Goal: Communication & Community: Answer question/provide support

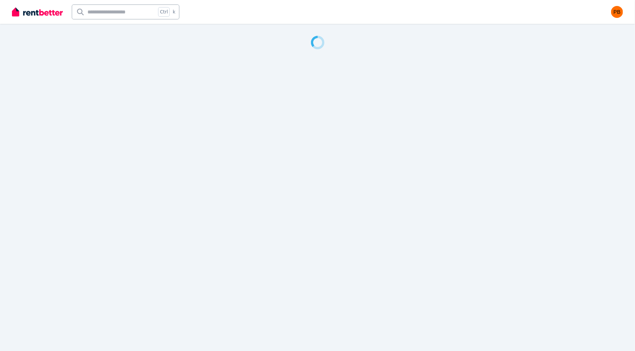
select select "**********"
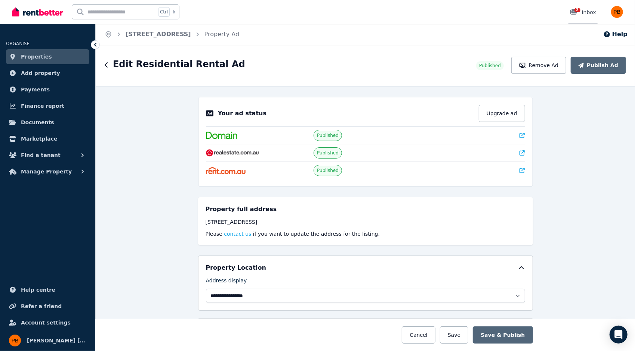
click at [577, 12] on span "2" at bounding box center [577, 10] width 6 height 4
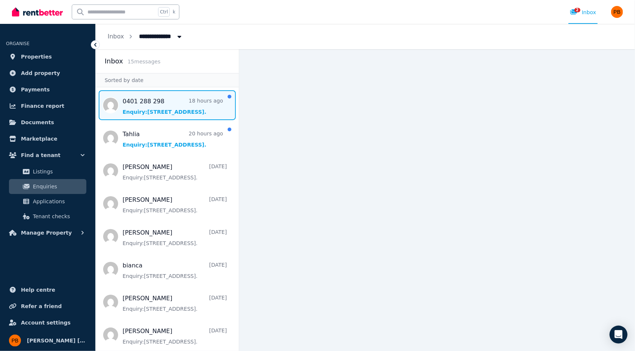
click at [205, 112] on span "Message list" at bounding box center [167, 105] width 143 height 30
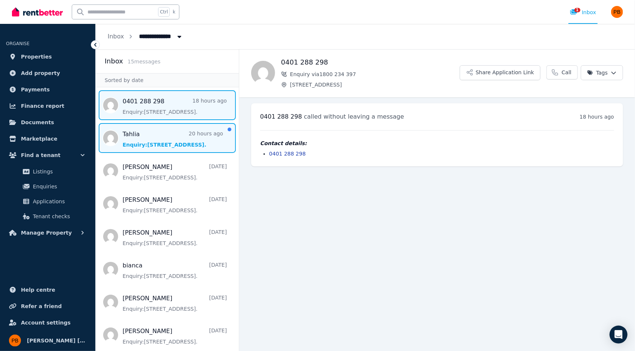
click at [189, 148] on span "Message list" at bounding box center [167, 138] width 143 height 30
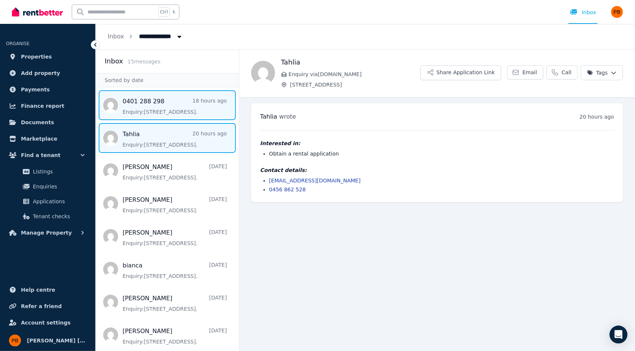
click at [210, 111] on span "Message list" at bounding box center [167, 105] width 143 height 30
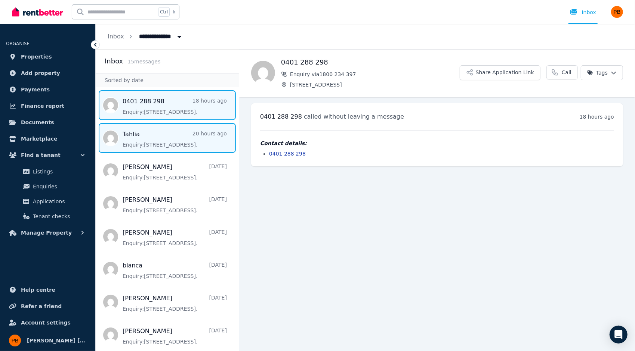
click at [205, 143] on span "Message list" at bounding box center [167, 138] width 143 height 30
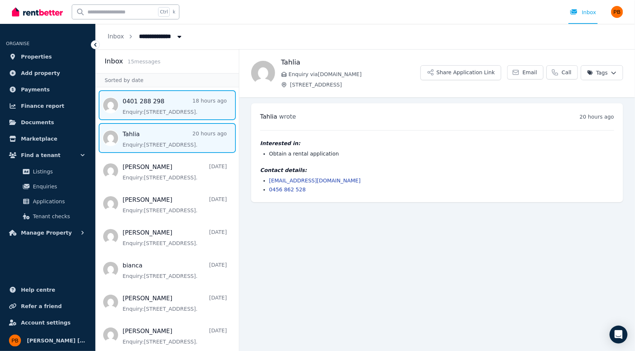
click at [212, 111] on span "Message list" at bounding box center [167, 105] width 143 height 30
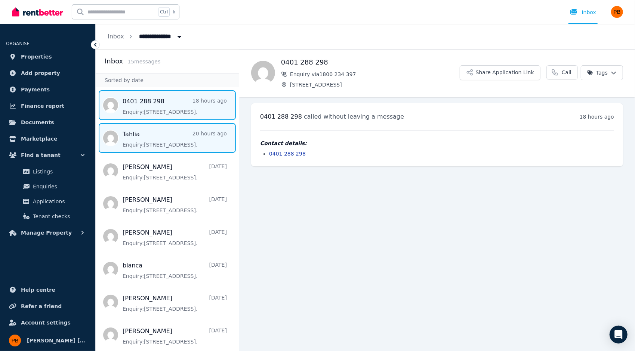
click at [206, 146] on span "Message list" at bounding box center [167, 138] width 143 height 30
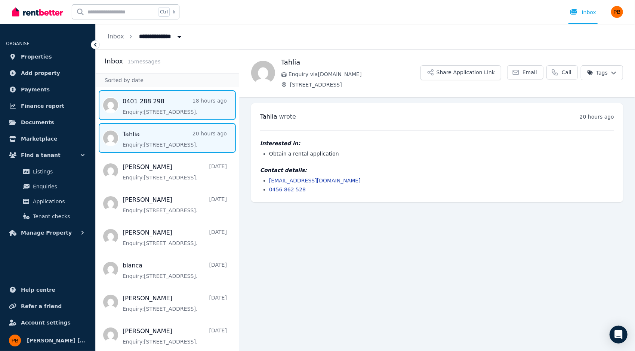
click at [211, 111] on span "Message list" at bounding box center [167, 105] width 143 height 30
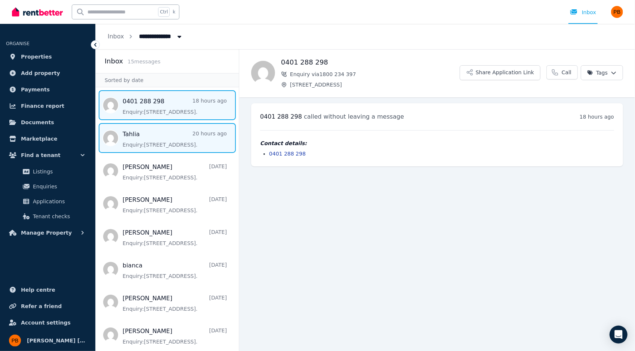
click at [209, 146] on span "Message list" at bounding box center [167, 138] width 143 height 30
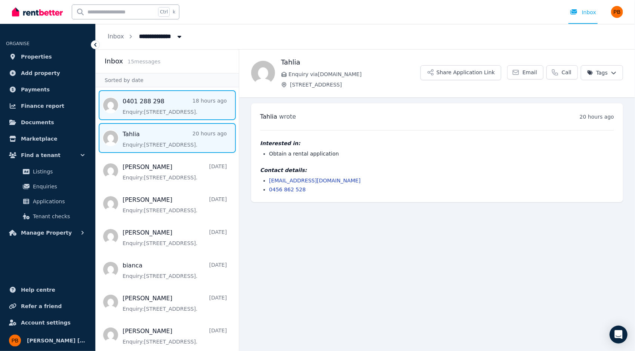
click at [213, 108] on span "Message list" at bounding box center [167, 105] width 143 height 30
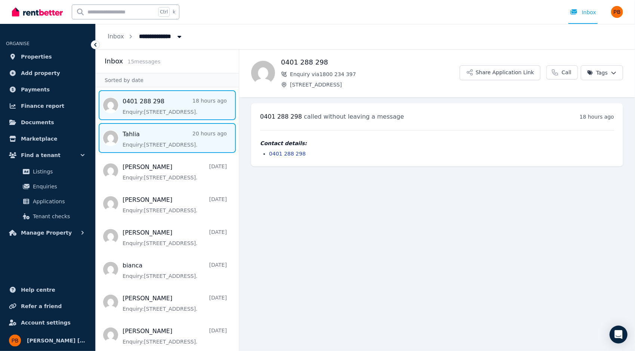
click at [207, 142] on span "Message list" at bounding box center [167, 138] width 143 height 30
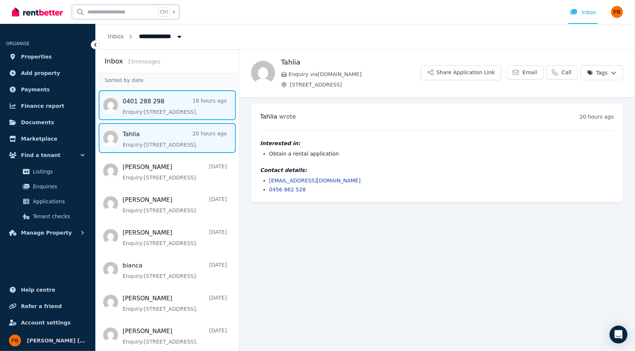
click at [210, 112] on span "Message list" at bounding box center [167, 105] width 143 height 30
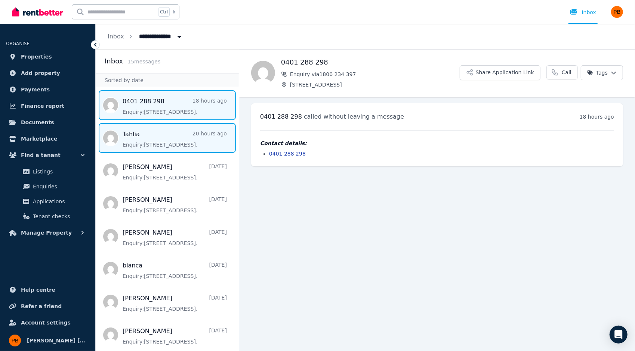
click at [208, 140] on span "Message list" at bounding box center [167, 138] width 143 height 30
